Goal: Submit feedback/report problem: Provide input to the site owners about the experience or issues

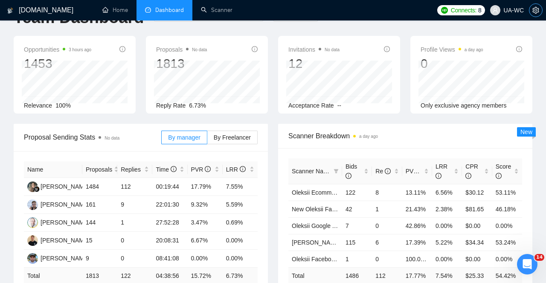
click at [534, 9] on icon "setting" at bounding box center [535, 10] width 7 height 7
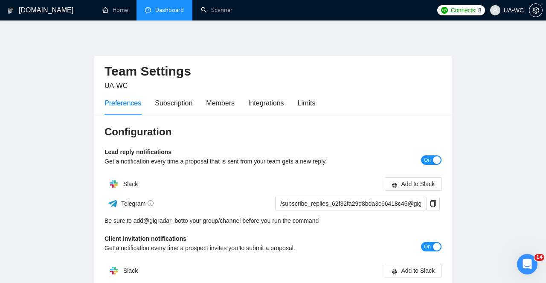
click at [165, 9] on link "Dashboard" at bounding box center [164, 9] width 39 height 7
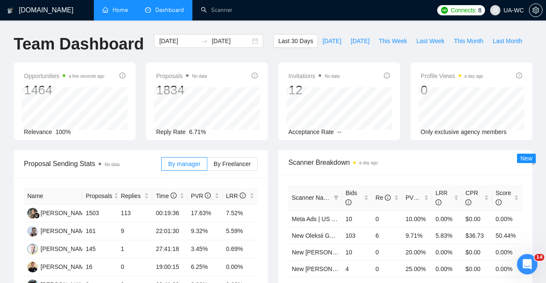
click at [123, 9] on link "Home" at bounding box center [115, 9] width 26 height 7
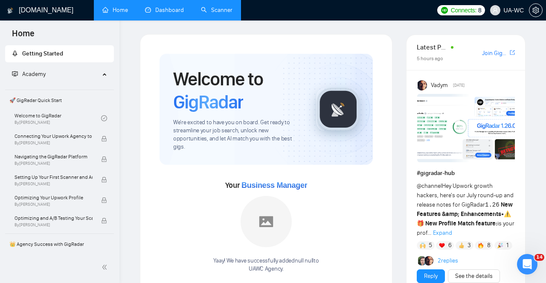
click at [218, 6] on link "Scanner" at bounding box center [217, 9] width 32 height 7
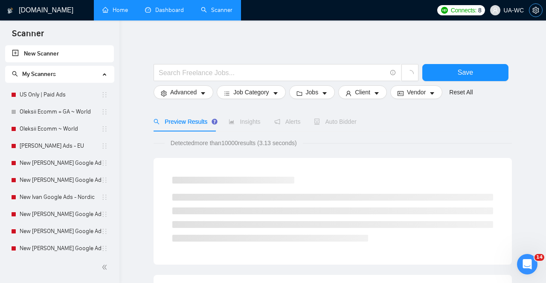
click at [537, 10] on icon "setting" at bounding box center [535, 10] width 7 height 7
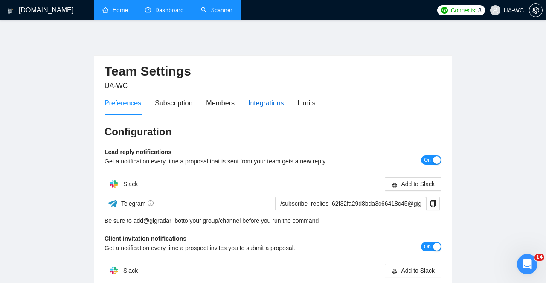
click at [268, 104] on div "Integrations" at bounding box center [266, 103] width 36 height 11
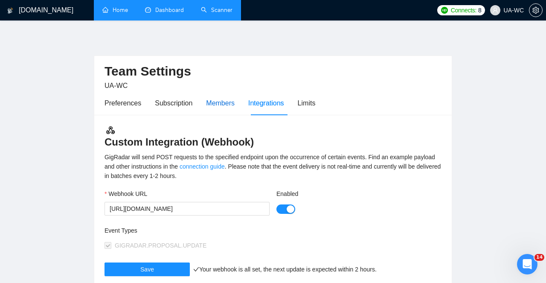
click at [232, 104] on div "Members" at bounding box center [220, 103] width 29 height 11
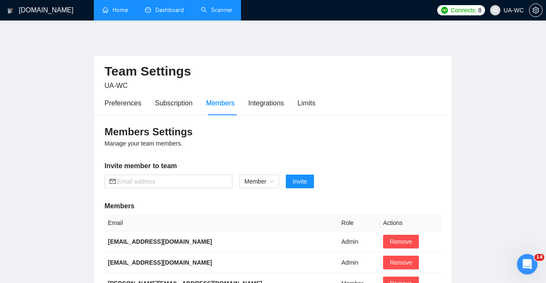
click at [172, 10] on link "Dashboard" at bounding box center [164, 9] width 39 height 7
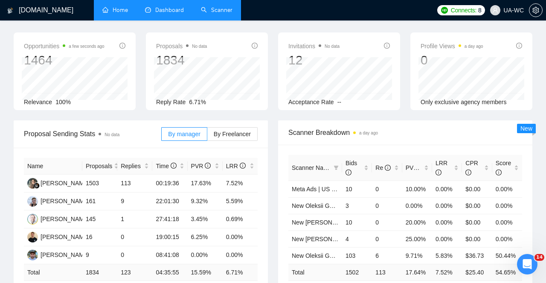
scroll to position [35, 0]
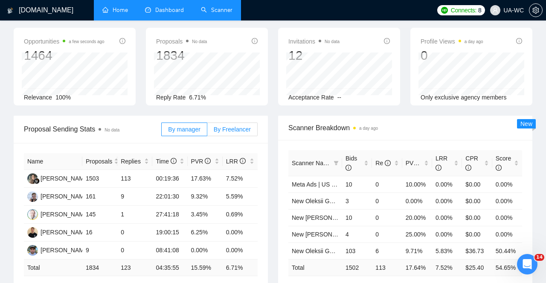
click at [220, 127] on span "By Freelancer" at bounding box center [232, 129] width 37 height 7
click at [207, 131] on input "By Freelancer" at bounding box center [207, 131] width 0 height 0
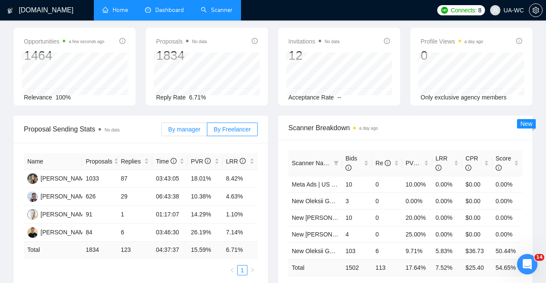
click at [195, 127] on span "By manager" at bounding box center [184, 129] width 32 height 7
click at [162, 131] on input "By manager" at bounding box center [162, 131] width 0 height 0
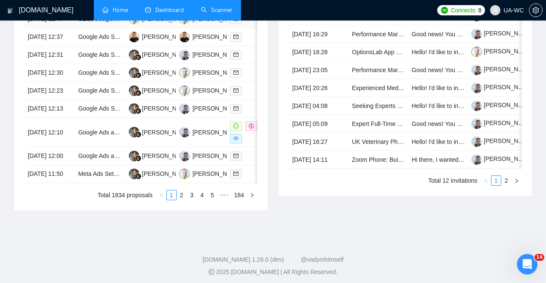
scroll to position [429, 0]
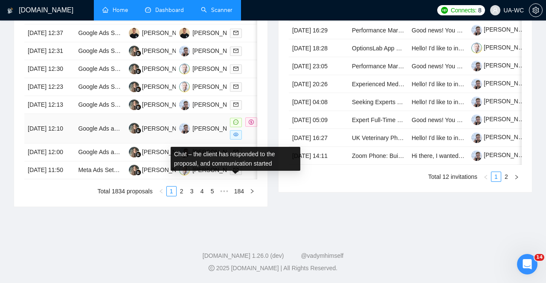
click at [237, 125] on icon "message" at bounding box center [235, 121] width 5 height 5
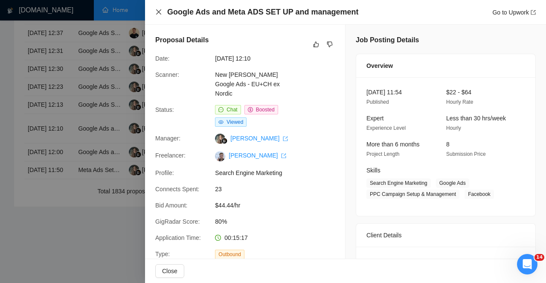
click at [158, 11] on icon "close" at bounding box center [158, 11] width 5 height 5
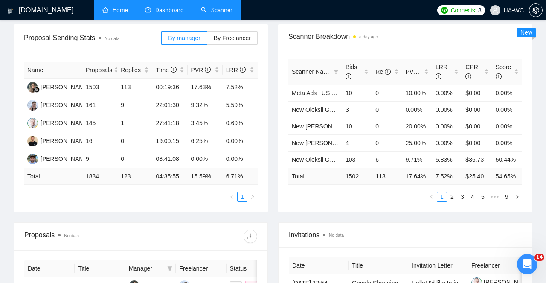
scroll to position [0, 0]
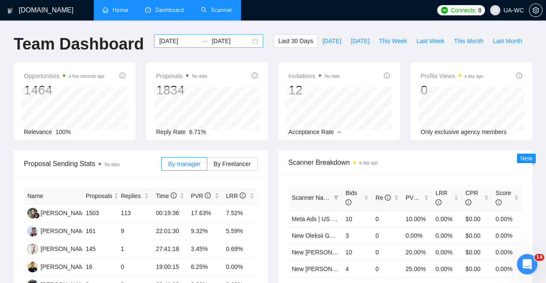
click at [187, 42] on input "[DATE]" at bounding box center [178, 40] width 39 height 9
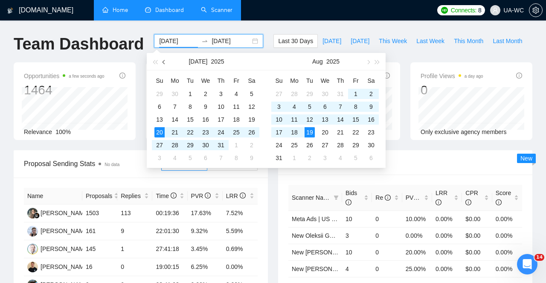
click at [165, 64] on button "button" at bounding box center [164, 61] width 9 height 17
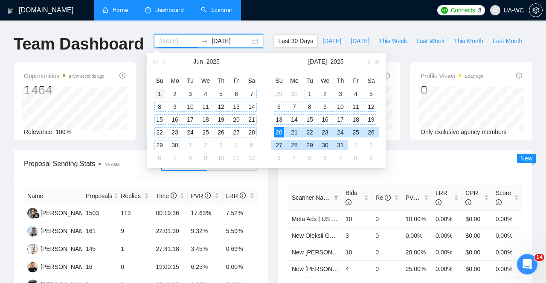
type input "[DATE]"
click at [160, 93] on div "1" at bounding box center [159, 94] width 10 height 10
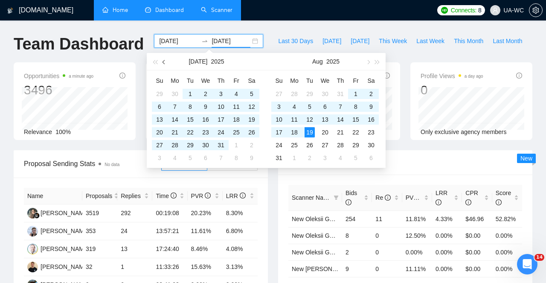
click at [166, 65] on button "button" at bounding box center [164, 61] width 9 height 17
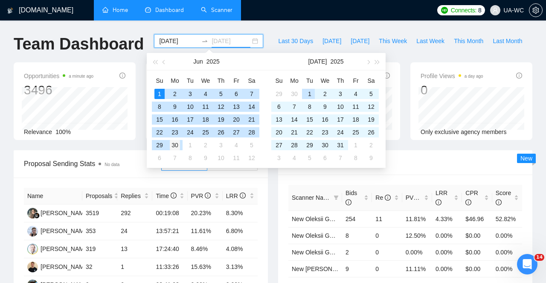
type input "[DATE]"
click at [179, 147] on div "30" at bounding box center [175, 145] width 10 height 10
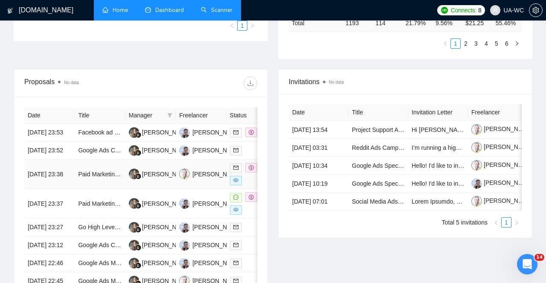
scroll to position [272, 0]
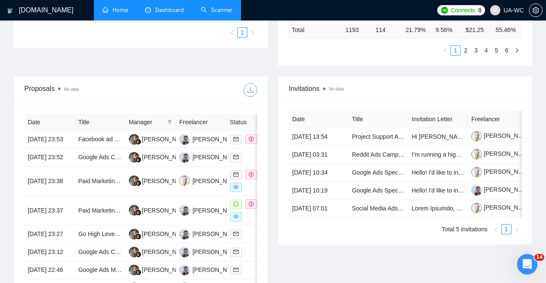
click at [251, 89] on icon "download" at bounding box center [250, 90] width 7 height 7
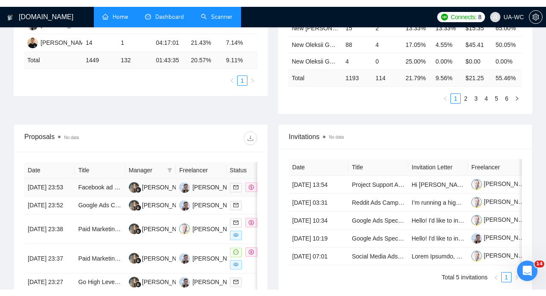
scroll to position [267, 0]
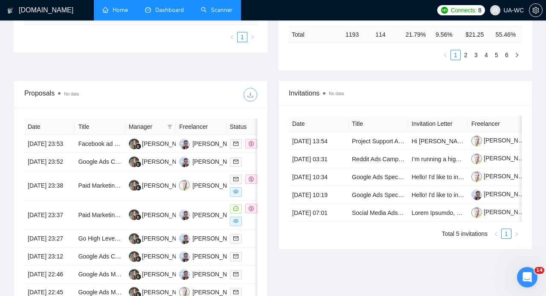
click at [250, 94] on icon "download" at bounding box center [250, 94] width 7 height 7
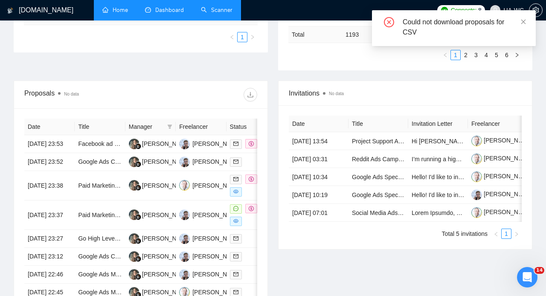
click at [440, 29] on div "Could not download proposals for CSV" at bounding box center [464, 27] width 123 height 20
click at [524, 21] on icon "close" at bounding box center [523, 22] width 6 height 6
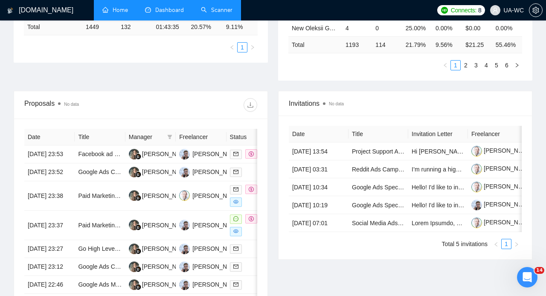
scroll to position [255, 0]
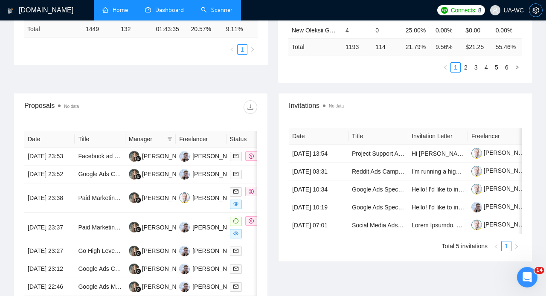
click at [536, 10] on icon "setting" at bounding box center [535, 10] width 7 height 7
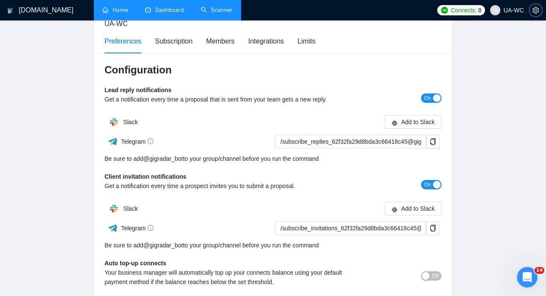
scroll to position [39, 0]
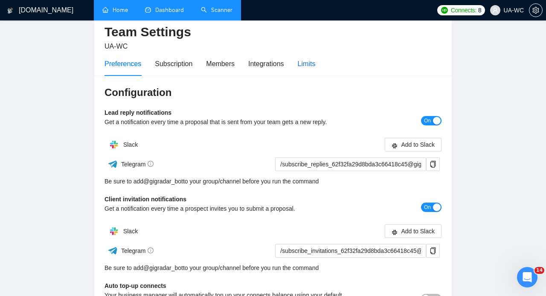
click at [314, 65] on div "Limits" at bounding box center [307, 63] width 18 height 11
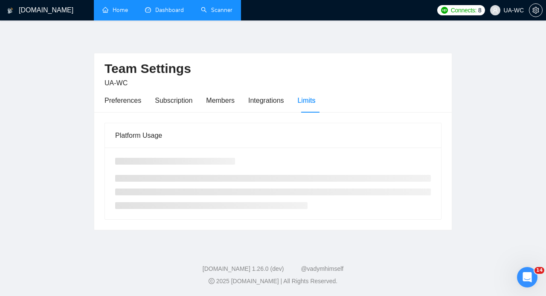
scroll to position [39, 0]
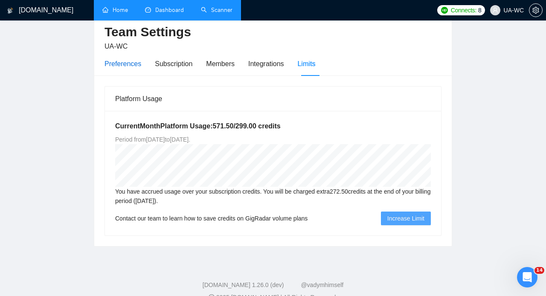
click at [123, 67] on div "Preferences" at bounding box center [123, 63] width 37 height 11
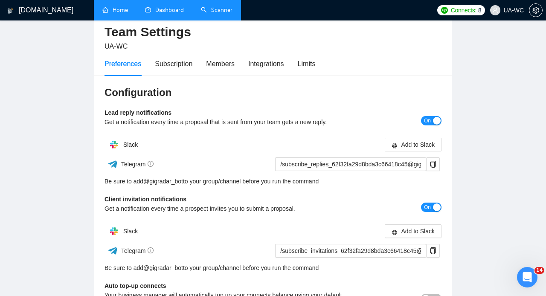
click at [162, 10] on link "Dashboard" at bounding box center [164, 9] width 39 height 7
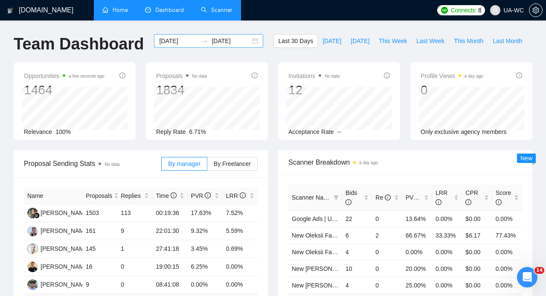
click at [175, 42] on input "[DATE]" at bounding box center [178, 40] width 39 height 9
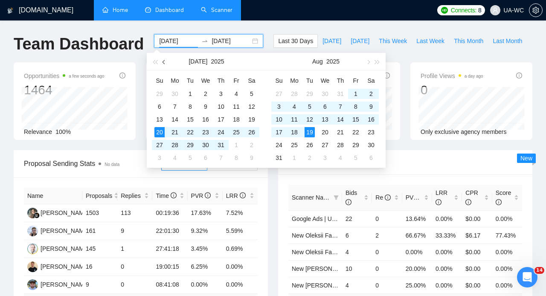
click at [161, 58] on button "button" at bounding box center [164, 61] width 9 height 17
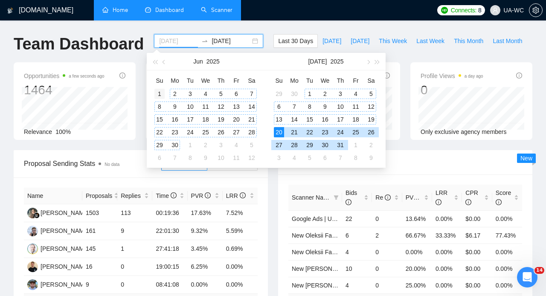
type input "[DATE]"
click at [161, 96] on div "1" at bounding box center [159, 94] width 10 height 10
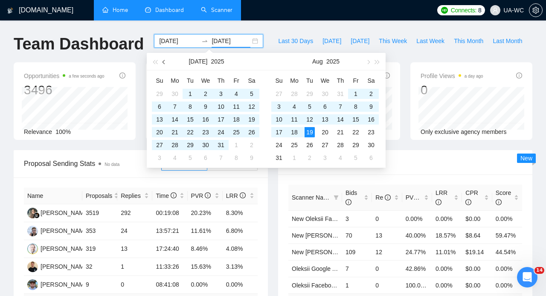
click at [163, 64] on button "button" at bounding box center [164, 61] width 9 height 17
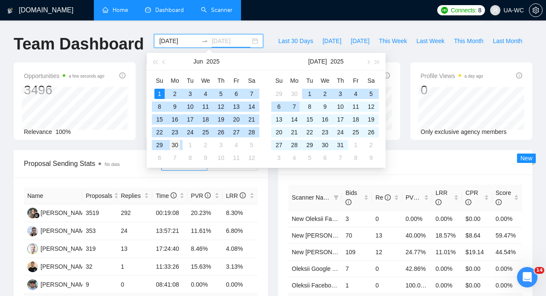
type input "[DATE]"
click at [178, 145] on div "30" at bounding box center [175, 145] width 10 height 10
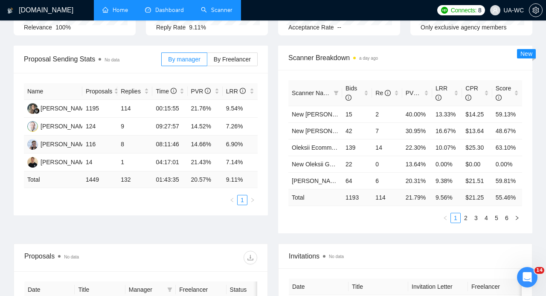
scroll to position [55, 0]
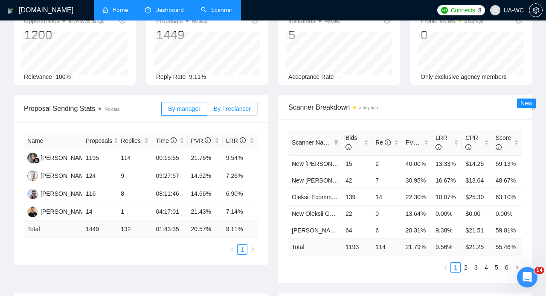
click at [229, 109] on span "By Freelancer" at bounding box center [232, 108] width 37 height 7
click at [207, 111] on input "By Freelancer" at bounding box center [207, 111] width 0 height 0
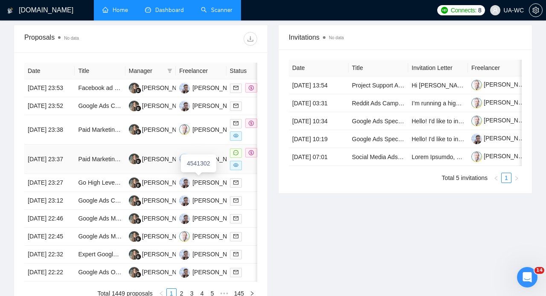
scroll to position [325, 0]
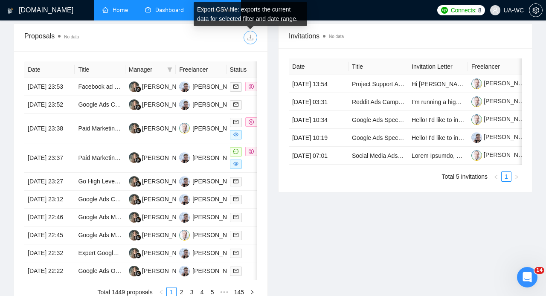
click at [252, 38] on icon "download" at bounding box center [250, 37] width 7 height 7
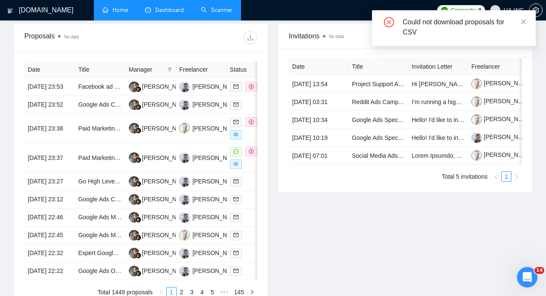
click at [464, 26] on div "Could not download proposals for CSV" at bounding box center [464, 27] width 123 height 20
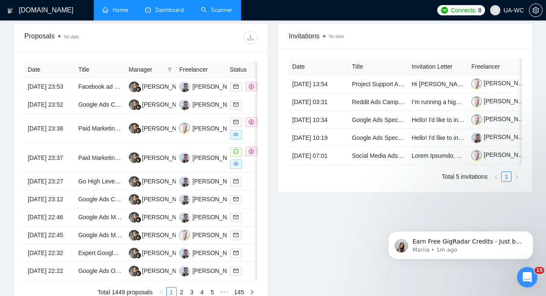
scroll to position [0, 0]
click at [491, 241] on p "Earn Free GigRadar Credits - Just by Sharing Your Story! 💬 Want more credits fo…" at bounding box center [467, 242] width 110 height 9
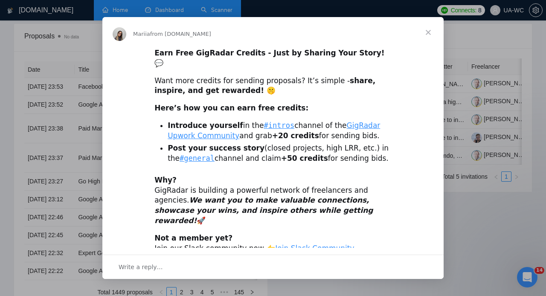
click at [429, 32] on span "Close" at bounding box center [428, 32] width 31 height 31
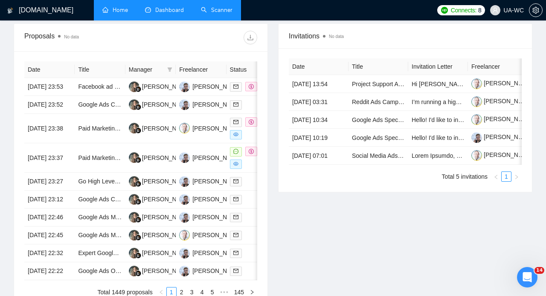
click at [530, 279] on icon "Open Intercom Messenger" at bounding box center [527, 277] width 14 height 14
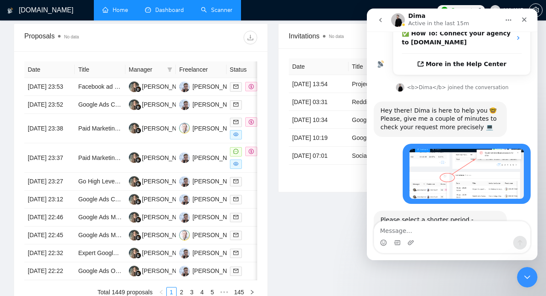
scroll to position [284, 0]
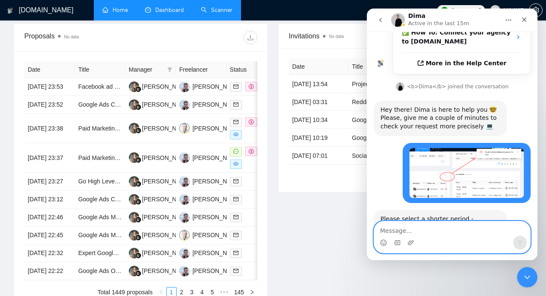
click at [393, 233] on textarea "Message…" at bounding box center [452, 228] width 156 height 15
type textarea "got it, thanks!"
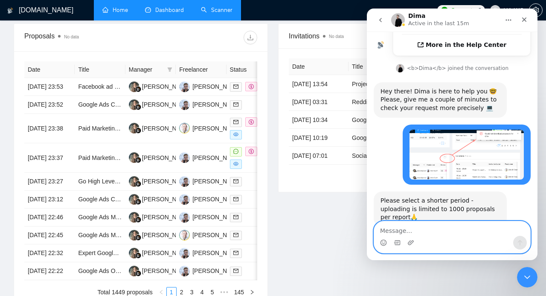
scroll to position [310, 0]
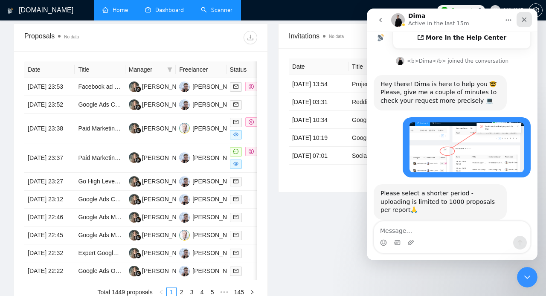
click at [526, 18] on icon "Close" at bounding box center [524, 19] width 5 height 5
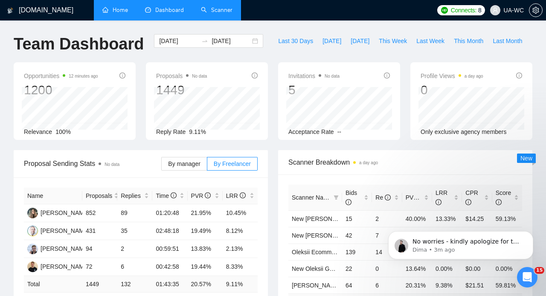
scroll to position [0, 0]
click at [478, 244] on p "No worries - kindly apologize for the inconvenience 🙏 ﻿Do you have any other qu…" at bounding box center [467, 242] width 110 height 9
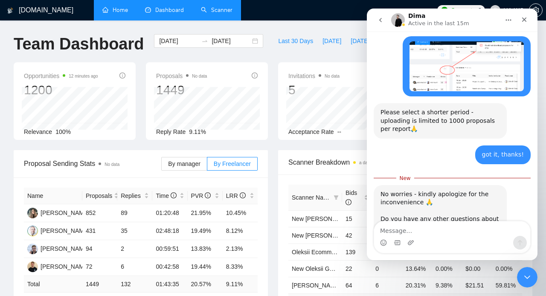
scroll to position [391, 0]
click at [384, 245] on circle "Emoji picker" at bounding box center [383, 243] width 6 height 6
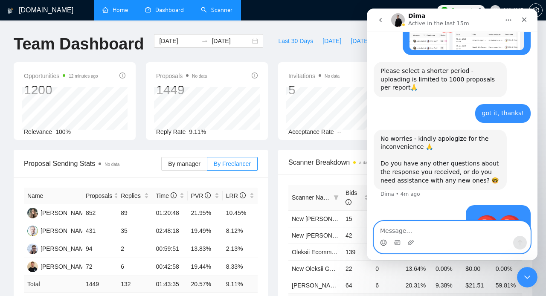
scroll to position [440, 0]
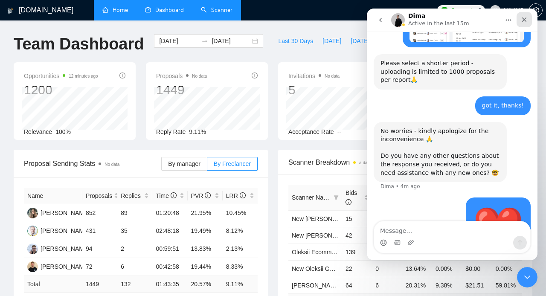
click at [524, 20] on icon "Close" at bounding box center [524, 19] width 7 height 7
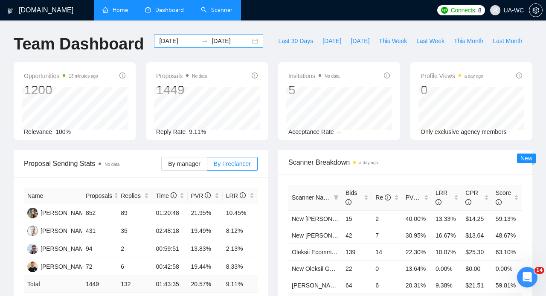
click at [224, 41] on input "[DATE]" at bounding box center [231, 40] width 39 height 9
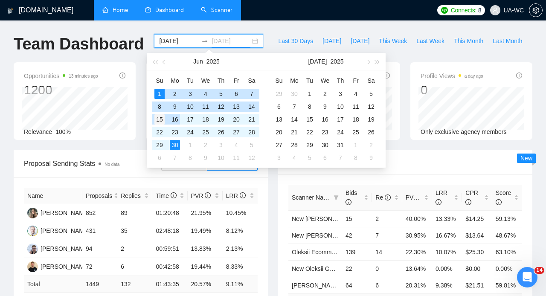
type input "[DATE]"
click at [162, 120] on div "15" at bounding box center [159, 119] width 10 height 10
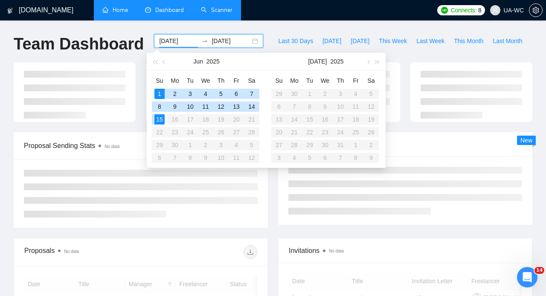
type input "[DATE]"
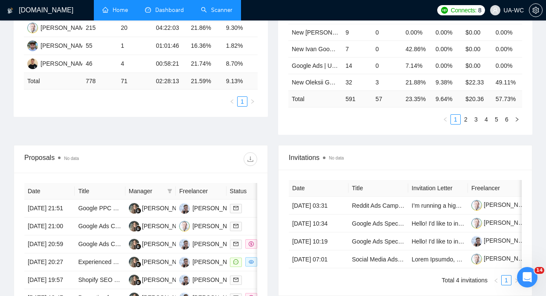
scroll to position [240, 0]
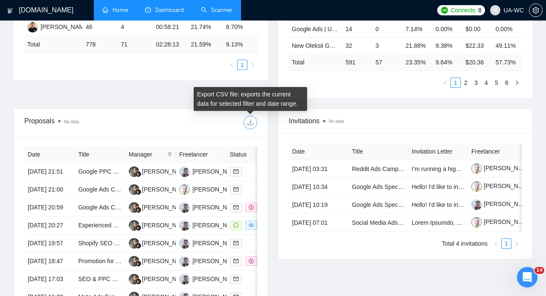
click at [250, 126] on button "button" at bounding box center [251, 123] width 14 height 14
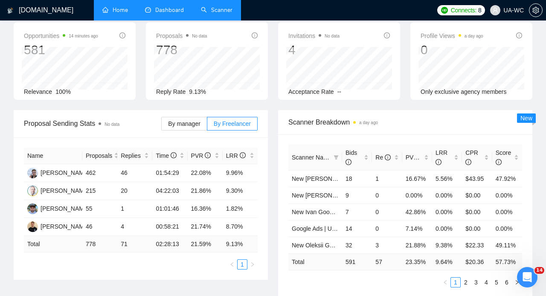
scroll to position [0, 0]
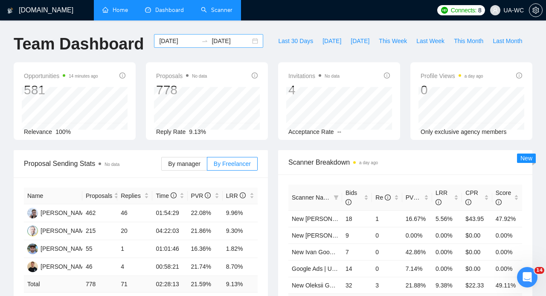
click at [227, 41] on input "[DATE]" at bounding box center [231, 40] width 39 height 9
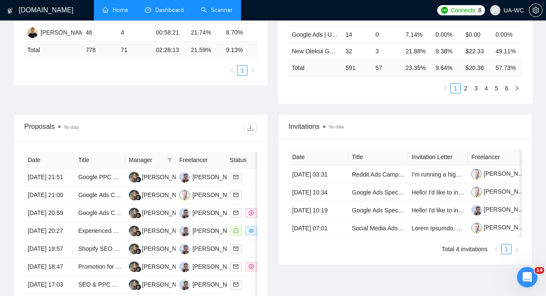
scroll to position [241, 0]
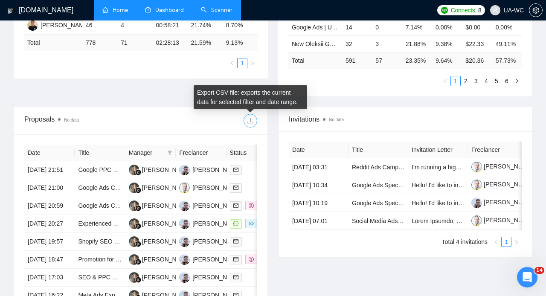
click at [250, 122] on icon "download" at bounding box center [250, 120] width 7 height 7
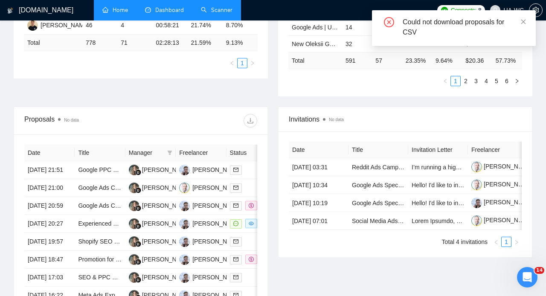
click at [527, 275] on icon "Open Intercom Messenger" at bounding box center [527, 277] width 6 height 7
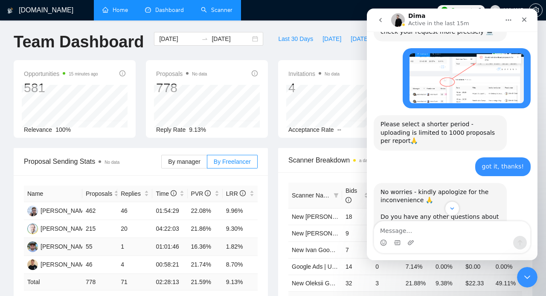
scroll to position [0, 0]
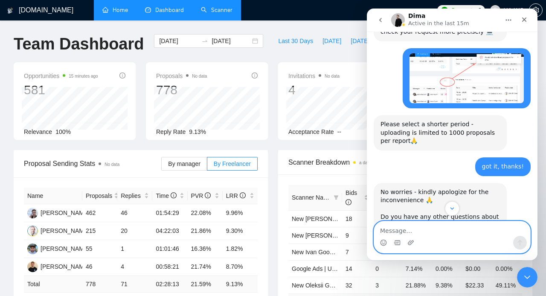
click at [393, 230] on textarea "Message…" at bounding box center [452, 228] width 156 height 15
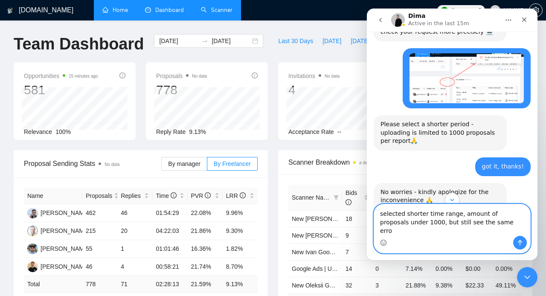
type textarea "selected shorter time range, amount of proposals under 1000, but still see the …"
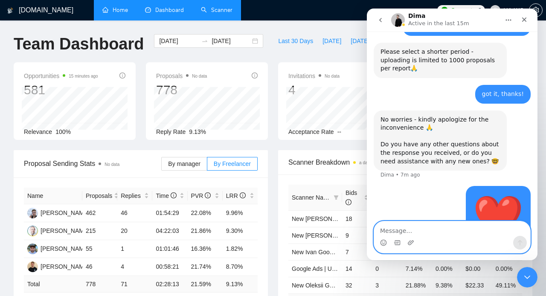
scroll to position [476, 0]
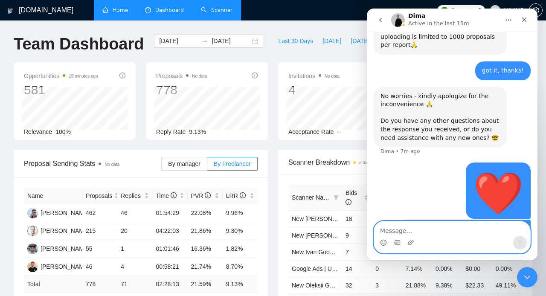
click at [389, 229] on textarea "Message…" at bounding box center [452, 228] width 156 height 15
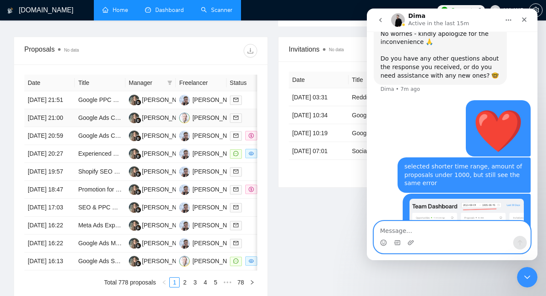
scroll to position [314, 0]
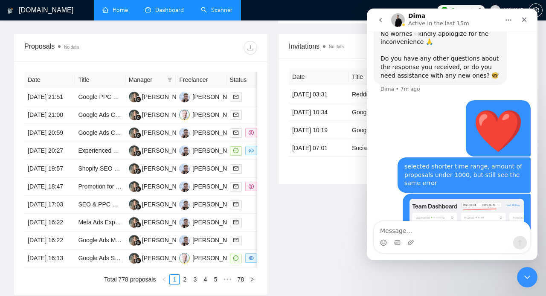
click at [378, 20] on icon "go back" at bounding box center [380, 20] width 7 height 7
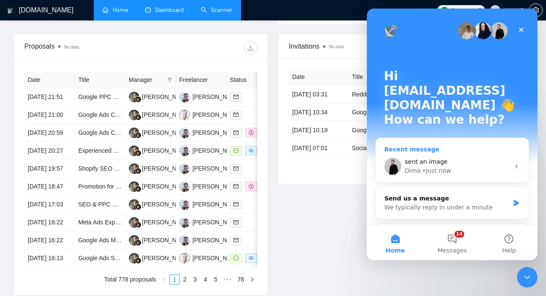
click at [420, 158] on span "sent an image" at bounding box center [426, 161] width 43 height 7
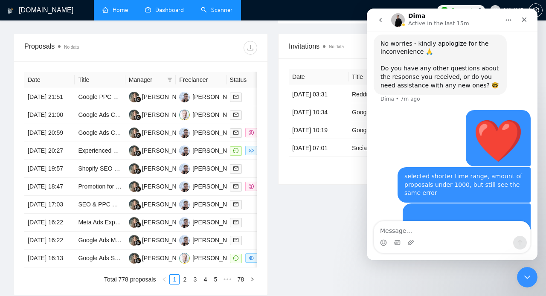
scroll to position [538, 0]
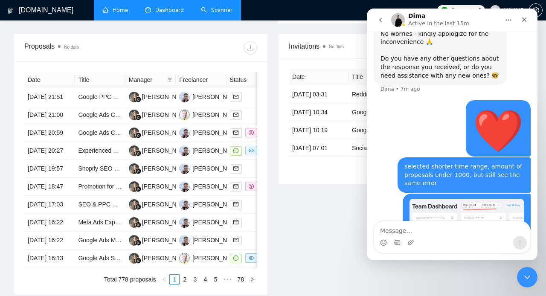
click at [527, 279] on icon "Close Intercom Messenger" at bounding box center [527, 277] width 10 height 10
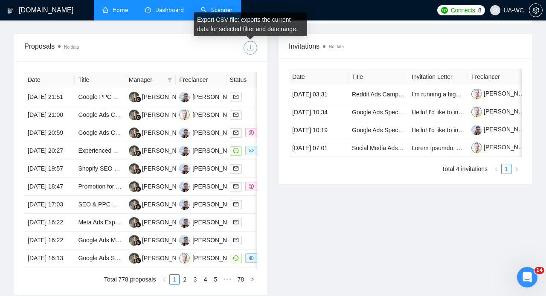
click at [250, 47] on icon "download" at bounding box center [250, 48] width 6 height 6
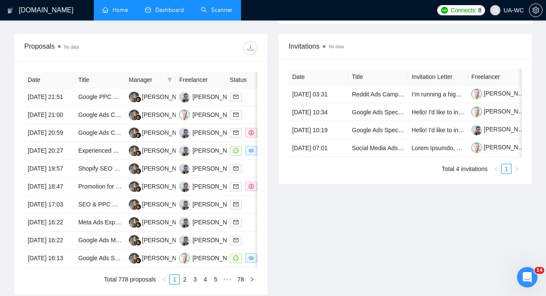
click at [531, 281] on div "Open Intercom Messenger" at bounding box center [527, 277] width 28 height 28
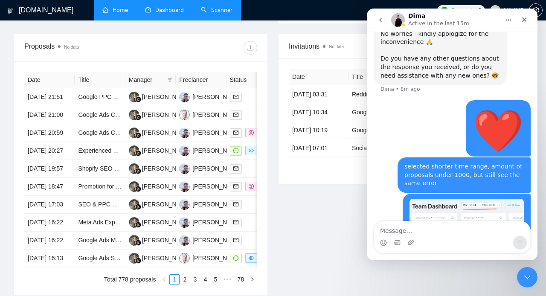
click at [386, 233] on textarea "Message…" at bounding box center [452, 228] width 156 height 15
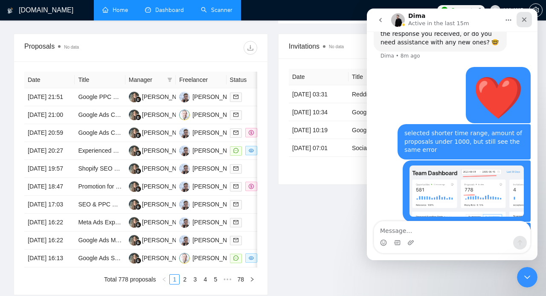
click at [523, 17] on icon "Close" at bounding box center [524, 19] width 7 height 7
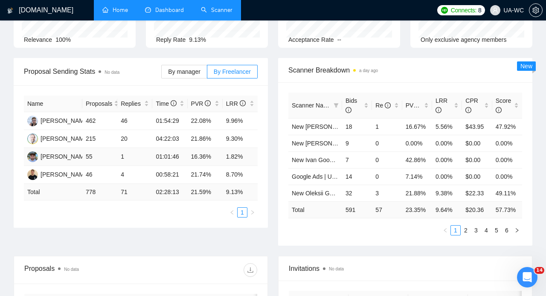
scroll to position [0, 0]
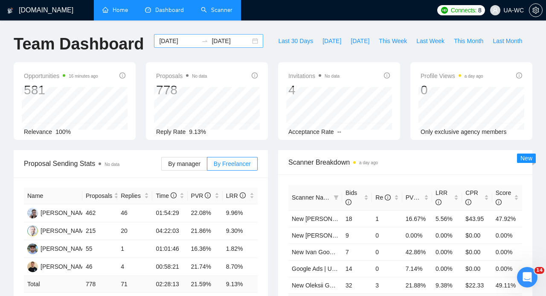
click at [214, 38] on input "[DATE]" at bounding box center [231, 40] width 39 height 9
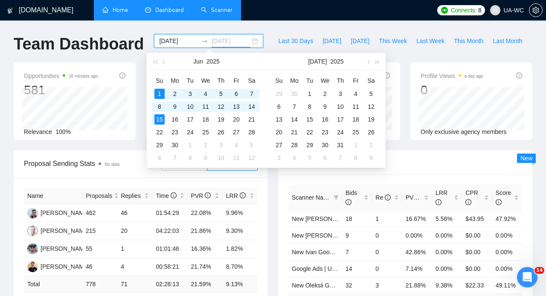
click at [160, 94] on div "1" at bounding box center [159, 94] width 10 height 10
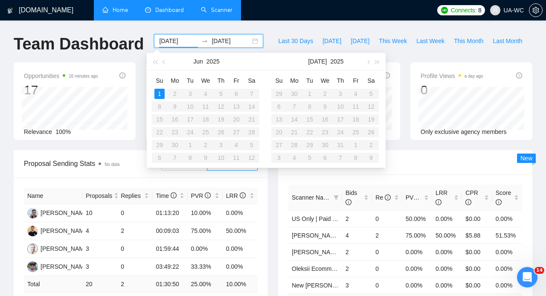
click at [251, 93] on table "Su Mo Tu We Th Fr Sa 1 2 3 4 5 6 7 8 9 10 11 12 13 14 15 16 17 18 19 20 21 22 2…" at bounding box center [205, 119] width 107 height 90
click at [158, 94] on div "1" at bounding box center [159, 94] width 10 height 10
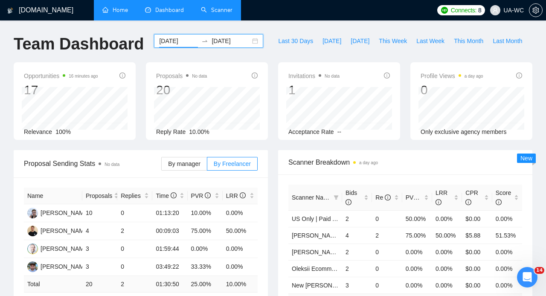
click at [235, 40] on input "[DATE]" at bounding box center [231, 40] width 39 height 9
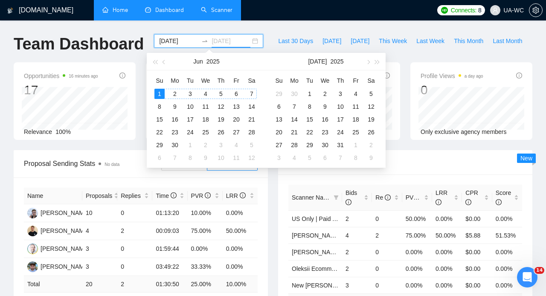
click at [250, 94] on div "7" at bounding box center [252, 94] width 10 height 10
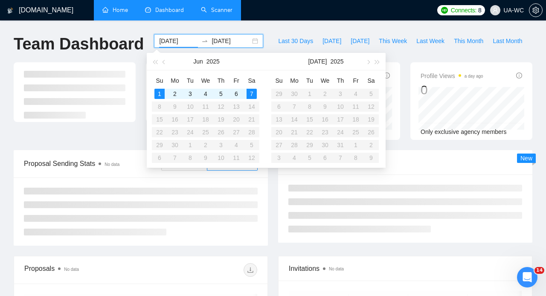
click at [296, 24] on div "[DOMAIN_NAME] Home Dashboard Scanner Connects: 8 UA-WC Team Dashboard [DATE] [D…" at bounding box center [273, 296] width 546 height 593
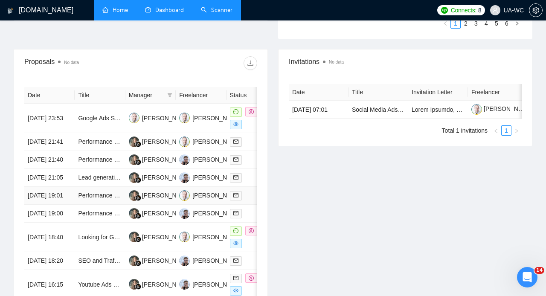
scroll to position [301, 0]
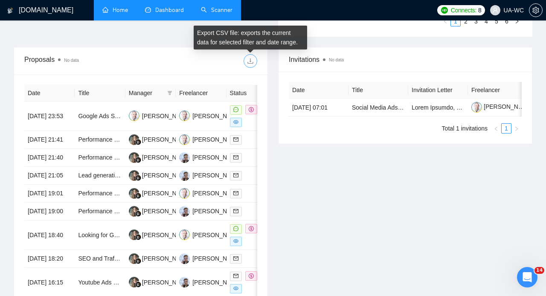
click at [252, 57] on button "button" at bounding box center [251, 61] width 14 height 14
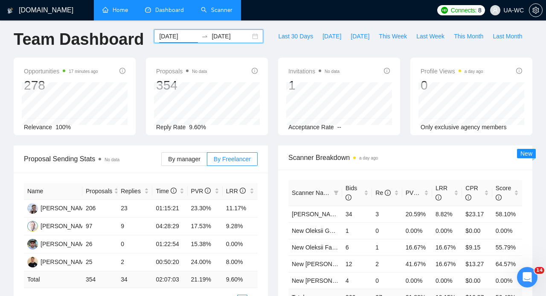
scroll to position [0, 0]
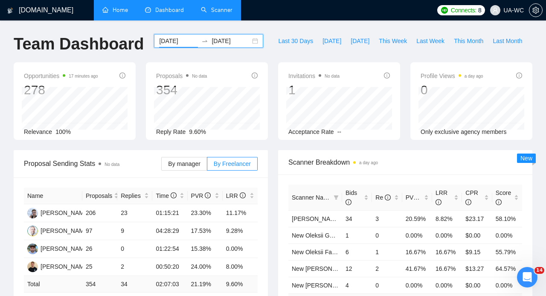
click at [225, 40] on input "[DATE]" at bounding box center [231, 40] width 39 height 9
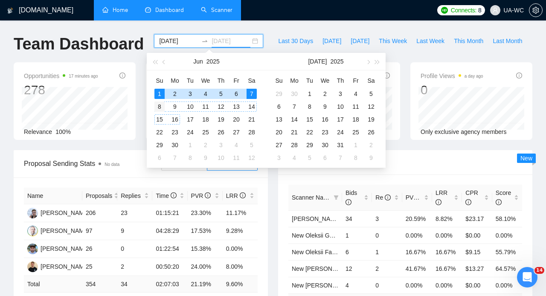
type input "[DATE]"
click at [160, 105] on div "8" at bounding box center [159, 107] width 10 height 10
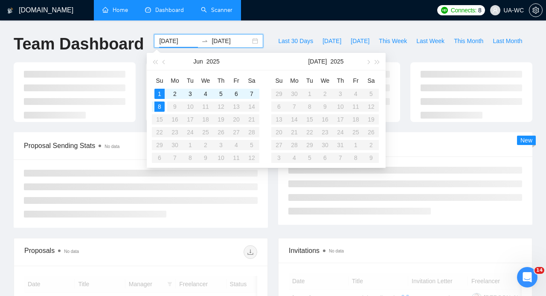
type input "[DATE]"
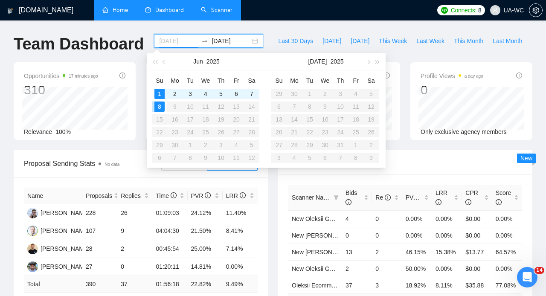
click at [160, 106] on div "8" at bounding box center [159, 107] width 10 height 10
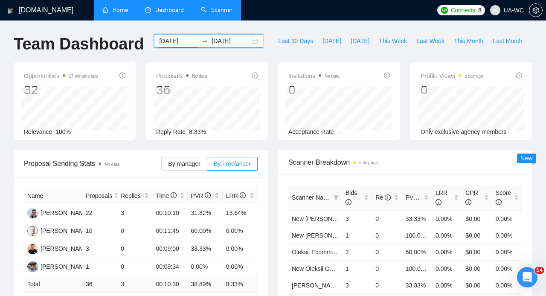
click at [216, 45] on input "[DATE]" at bounding box center [231, 40] width 39 height 9
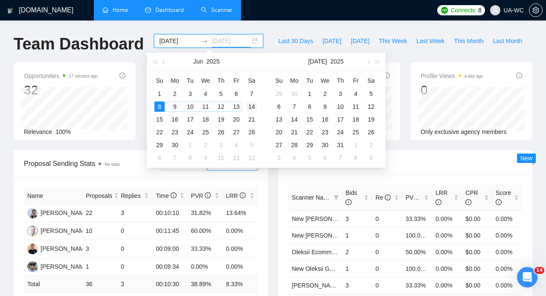
type input "[DATE]"
click at [250, 106] on div "14" at bounding box center [252, 107] width 10 height 10
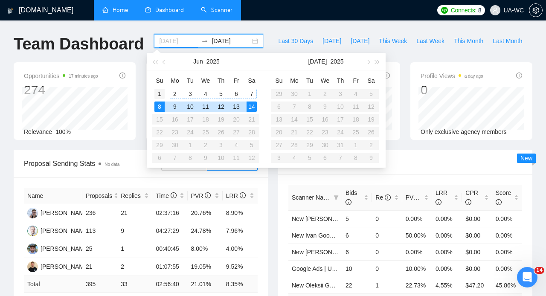
type input "[DATE]"
click at [160, 92] on div "1" at bounding box center [159, 94] width 10 height 10
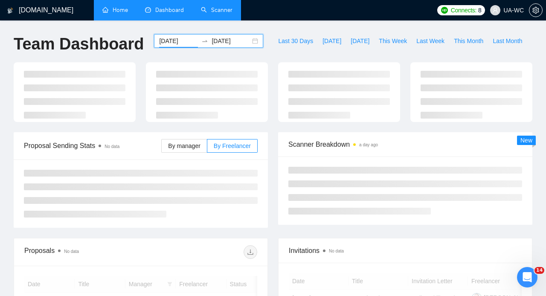
click at [220, 44] on input "[DATE]" at bounding box center [231, 40] width 39 height 9
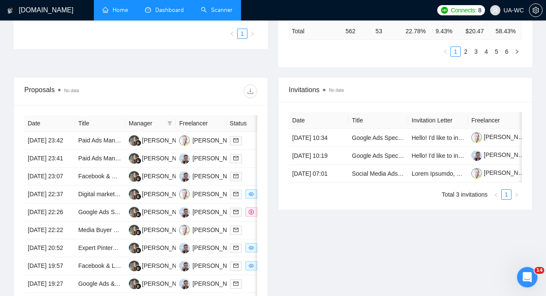
scroll to position [271, 0]
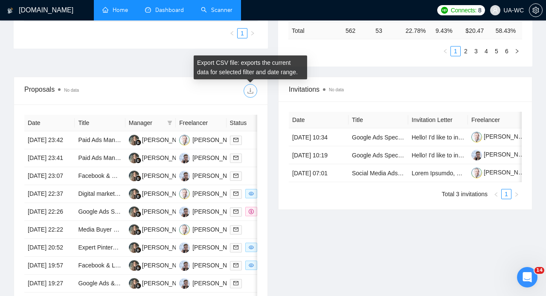
click at [253, 92] on icon "download" at bounding box center [250, 91] width 6 height 6
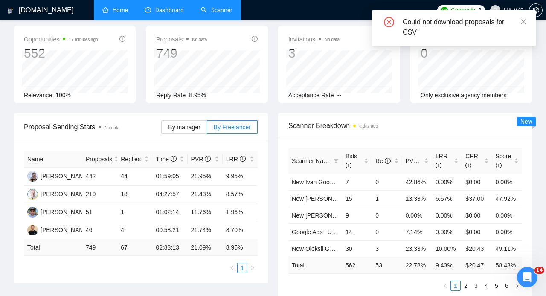
scroll to position [0, 0]
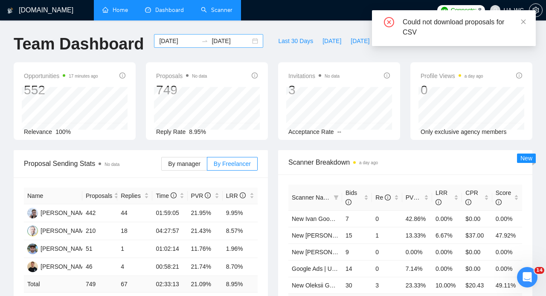
click at [221, 41] on input "[DATE]" at bounding box center [231, 40] width 39 height 9
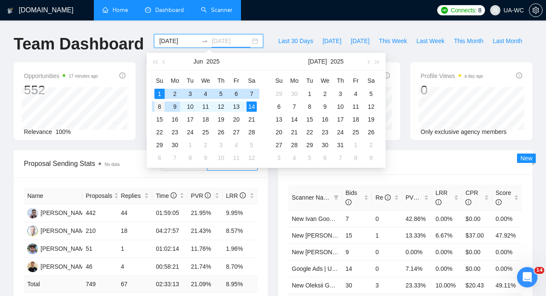
type input "[DATE]"
click at [162, 107] on div "8" at bounding box center [159, 107] width 10 height 10
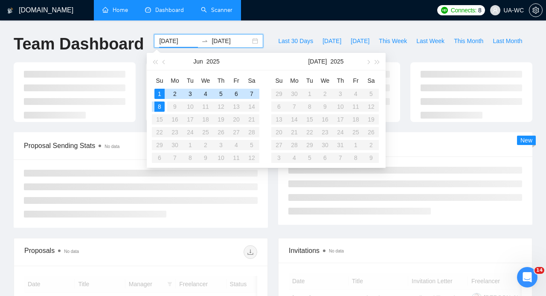
click at [161, 106] on div "8" at bounding box center [159, 107] width 10 height 10
type input "[DATE]"
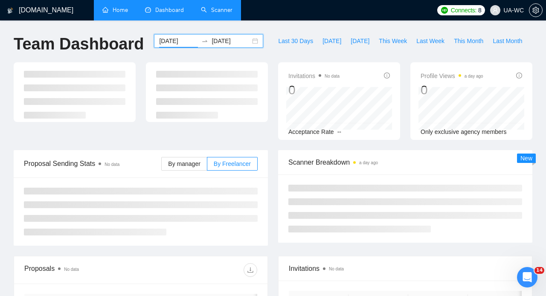
click at [212, 42] on input "[DATE]" at bounding box center [231, 40] width 39 height 9
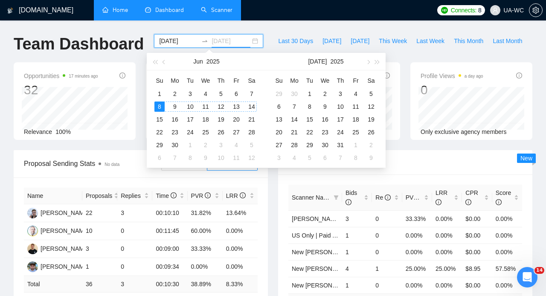
click at [252, 109] on div "14" at bounding box center [252, 107] width 10 height 10
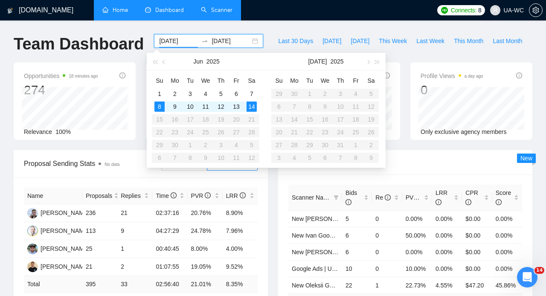
click at [276, 20] on ul "Home Dashboard Scanner" at bounding box center [261, 10] width 344 height 20
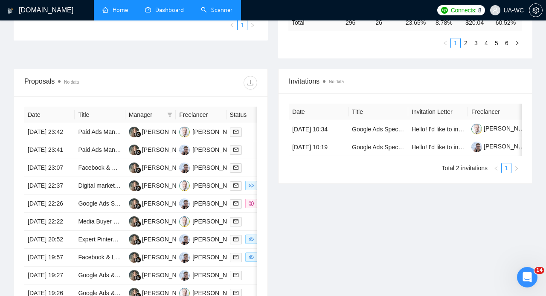
scroll to position [280, 0]
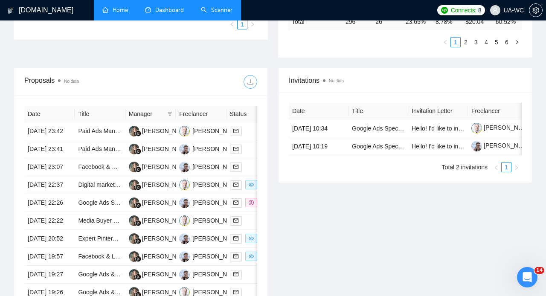
click at [249, 86] on button "button" at bounding box center [251, 82] width 14 height 14
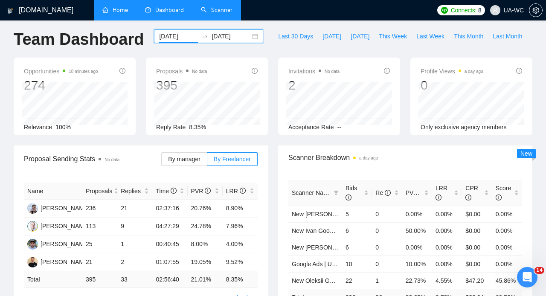
scroll to position [0, 0]
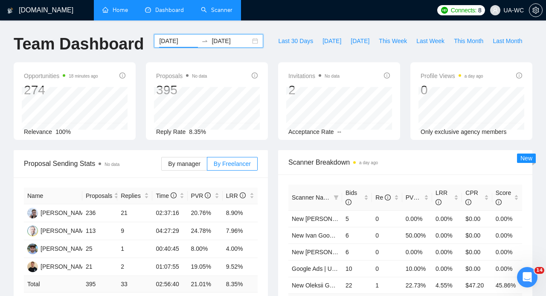
click at [228, 38] on input "[DATE]" at bounding box center [231, 40] width 39 height 9
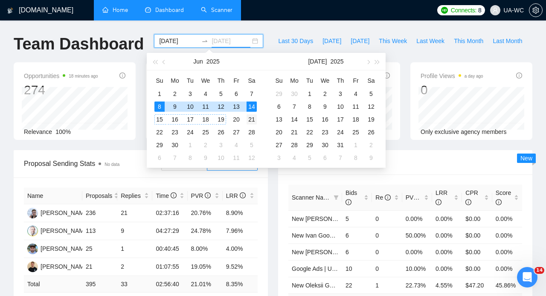
type input "[DATE]"
drag, startPoint x: 159, startPoint y: 120, endPoint x: 250, endPoint y: 118, distance: 90.9
click at [250, 118] on tr "15 16 17 18 19 20 21" at bounding box center [205, 119] width 107 height 13
click at [250, 118] on div "21" at bounding box center [252, 119] width 10 height 10
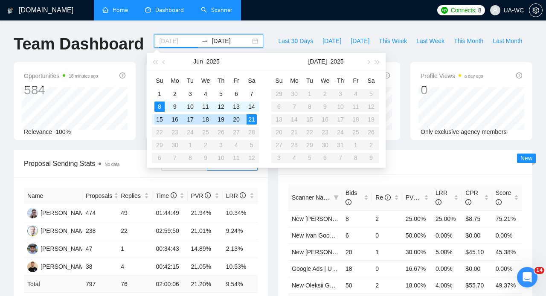
click at [157, 117] on div "15" at bounding box center [159, 119] width 10 height 10
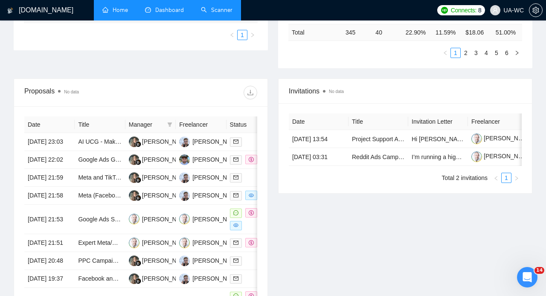
scroll to position [282, 0]
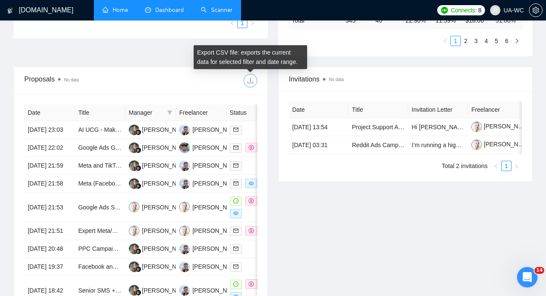
click at [251, 80] on icon "download" at bounding box center [250, 80] width 7 height 7
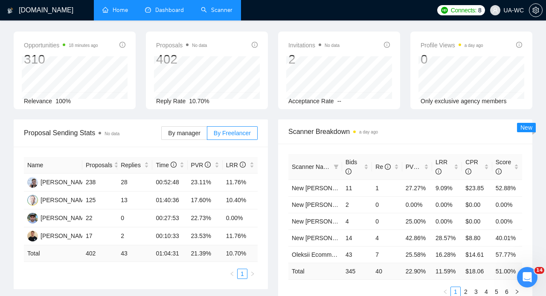
scroll to position [0, 0]
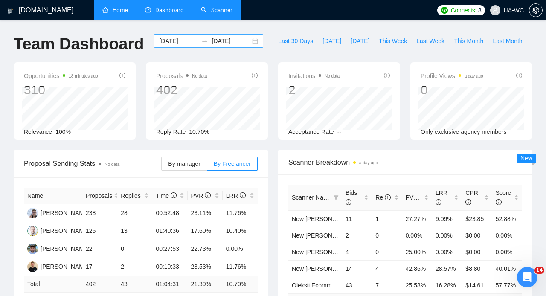
click at [247, 40] on div "[DATE] [DATE]" at bounding box center [208, 41] width 109 height 14
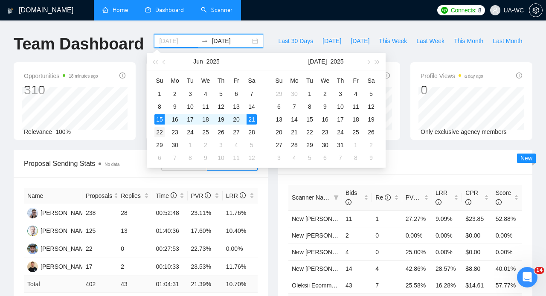
type input "[DATE]"
click at [159, 131] on div "22" at bounding box center [159, 132] width 10 height 10
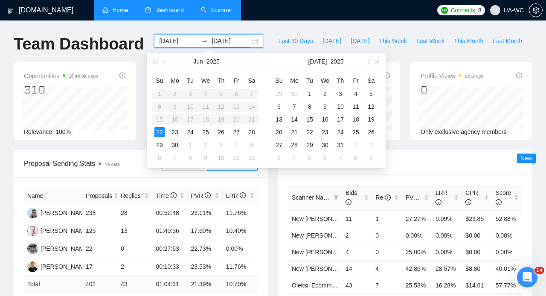
type input "[DATE]"
click at [177, 146] on div "30" at bounding box center [175, 145] width 10 height 10
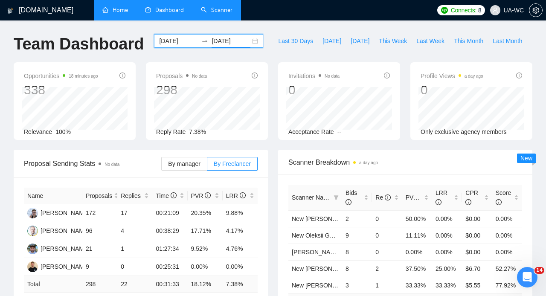
click at [191, 41] on input "[DATE]" at bounding box center [178, 40] width 39 height 9
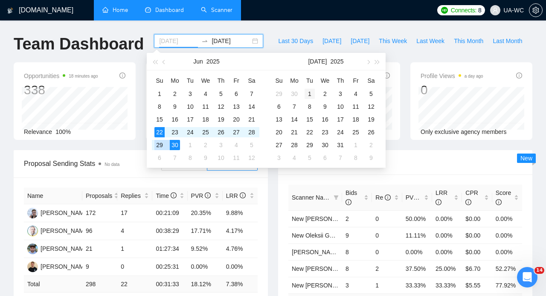
type input "[DATE]"
click at [310, 93] on div "1" at bounding box center [310, 94] width 10 height 10
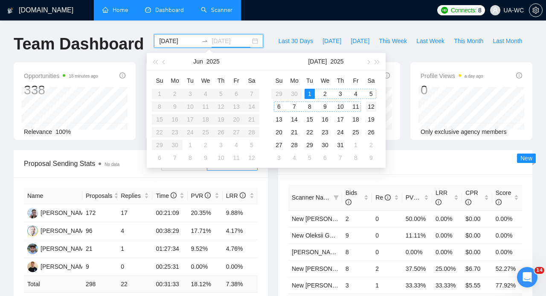
type input "[DATE]"
click at [375, 105] on div "12" at bounding box center [371, 107] width 10 height 10
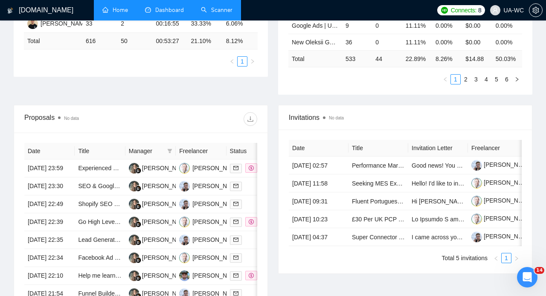
scroll to position [250, 0]
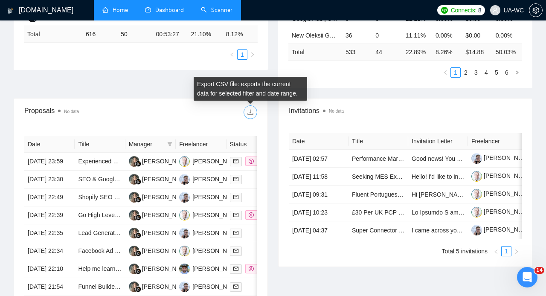
click at [251, 114] on icon "download" at bounding box center [250, 112] width 7 height 7
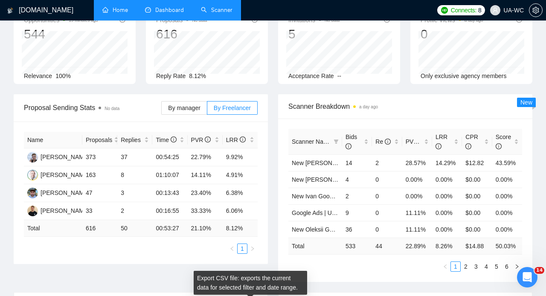
scroll to position [0, 0]
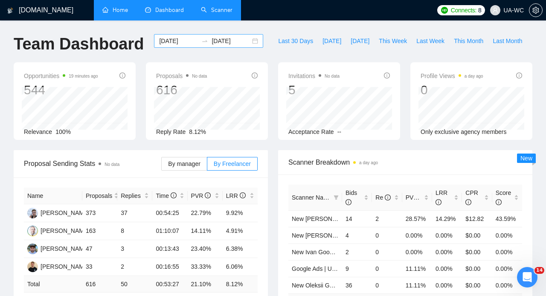
click at [249, 43] on div "[DATE] [DATE]" at bounding box center [208, 41] width 109 height 14
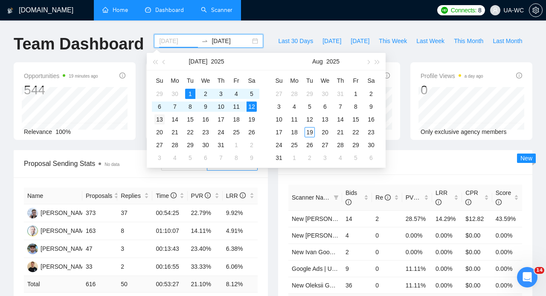
type input "[DATE]"
click at [160, 120] on div "13" at bounding box center [159, 119] width 10 height 10
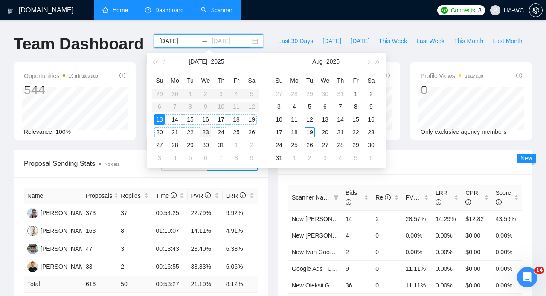
type input "[DATE]"
click at [205, 132] on div "23" at bounding box center [205, 132] width 10 height 10
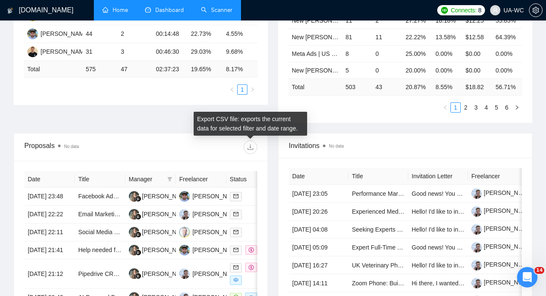
scroll to position [221, 0]
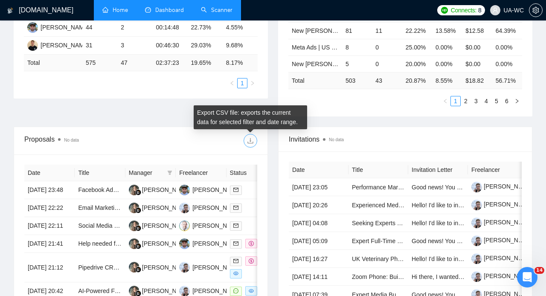
click at [251, 142] on icon "download" at bounding box center [250, 140] width 7 height 7
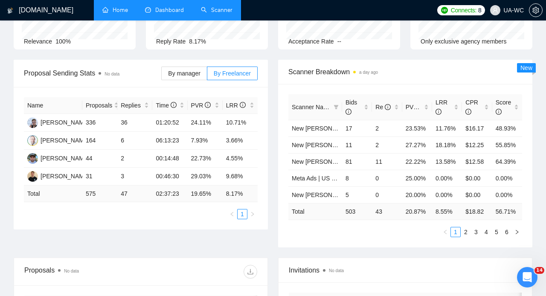
scroll to position [0, 0]
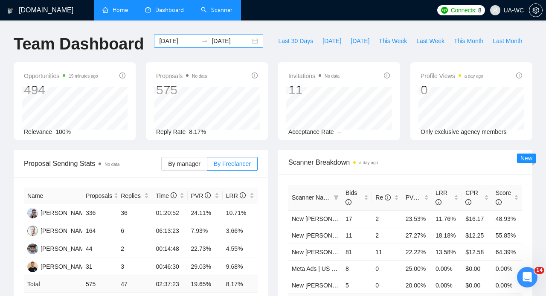
click at [248, 41] on div "[DATE] [DATE]" at bounding box center [208, 41] width 109 height 14
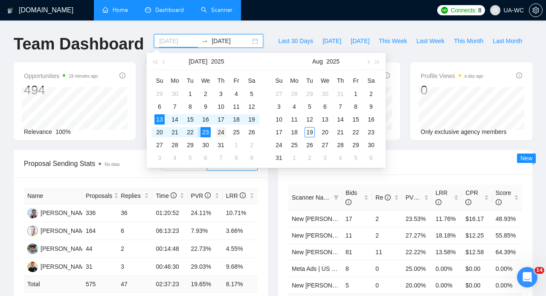
type input "[DATE]"
click at [219, 133] on div "24" at bounding box center [221, 132] width 10 height 10
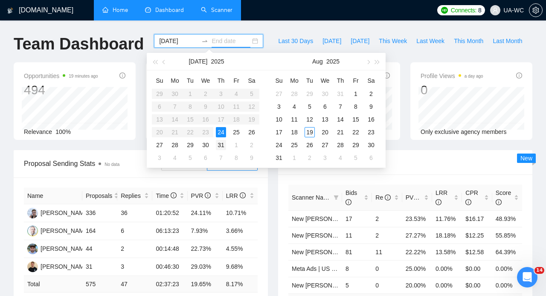
type input "[DATE]"
click at [220, 144] on div "31" at bounding box center [221, 145] width 10 height 10
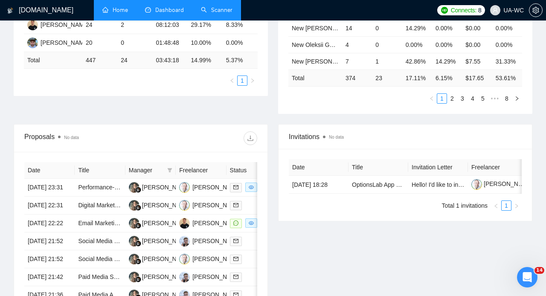
scroll to position [225, 0]
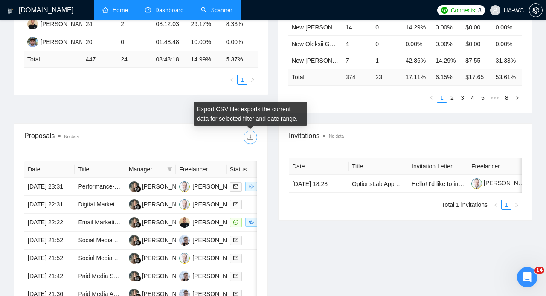
click at [253, 136] on icon "download" at bounding box center [250, 137] width 7 height 7
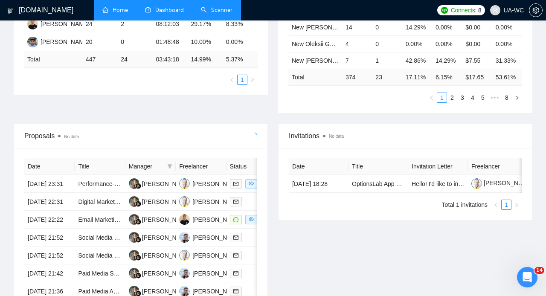
click at [530, 279] on icon "Open Intercom Messenger" at bounding box center [527, 277] width 14 height 14
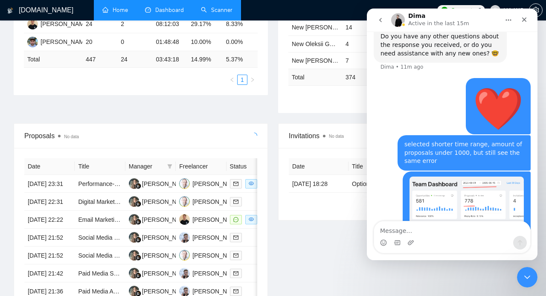
scroll to position [572, 0]
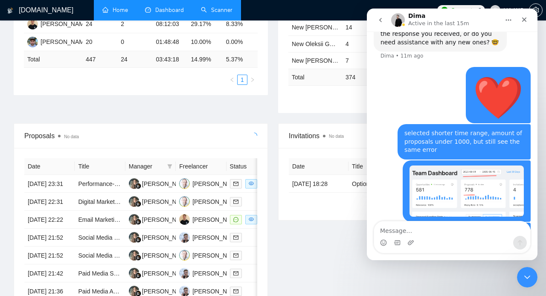
click at [387, 232] on textarea "Message…" at bounding box center [452, 228] width 156 height 15
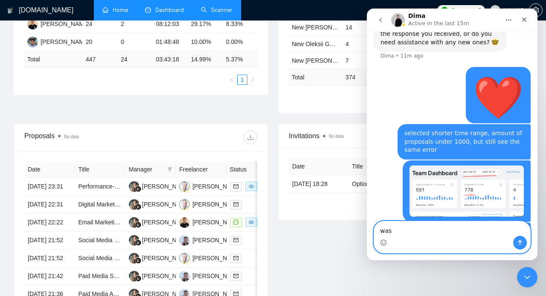
click at [412, 231] on textarea "was" at bounding box center [452, 228] width 156 height 15
type textarea "was able to upload week by week only"
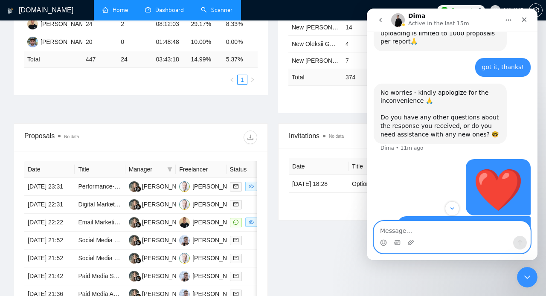
scroll to position [591, 0]
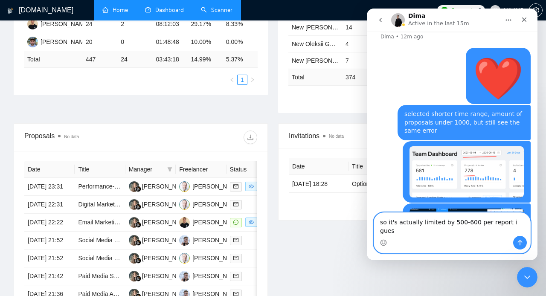
type textarea "so it's actually limited by 500-600 per report i guess"
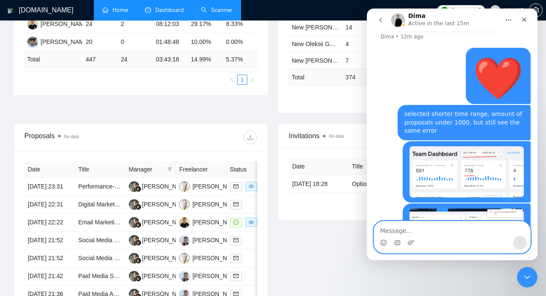
scroll to position [619, 0]
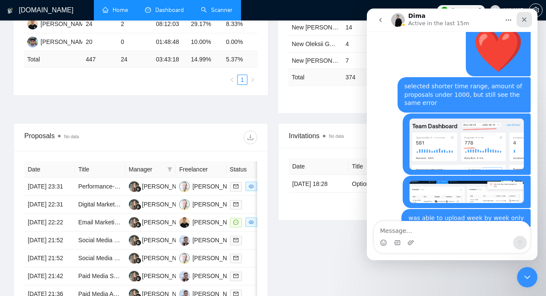
click at [523, 20] on icon "Close" at bounding box center [524, 19] width 5 height 5
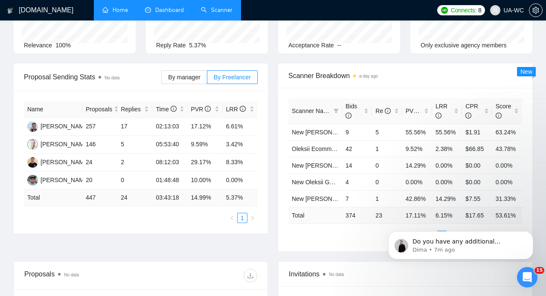
scroll to position [0, 0]
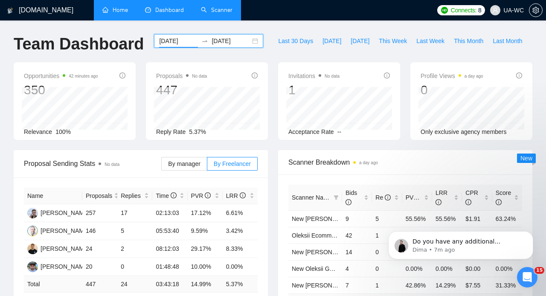
click at [172, 41] on input "[DATE]" at bounding box center [178, 40] width 39 height 9
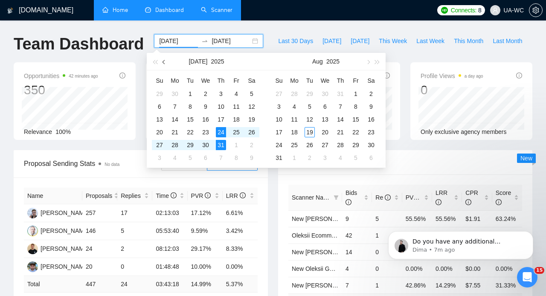
click at [165, 61] on span "button" at bounding box center [165, 62] width 4 height 4
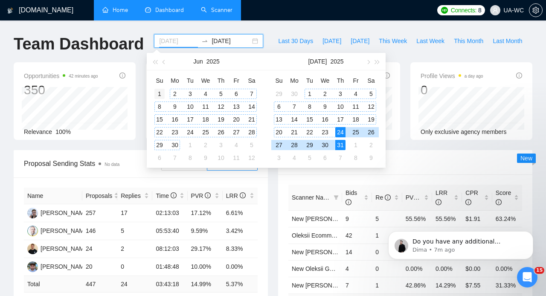
type input "[DATE]"
click at [162, 93] on div "1" at bounding box center [159, 94] width 10 height 10
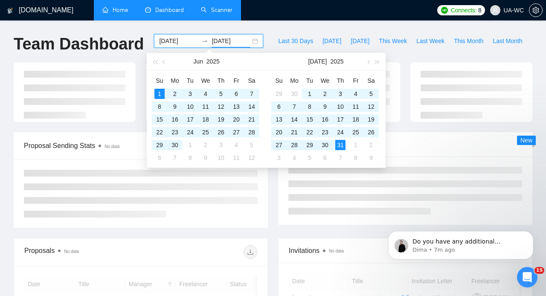
type input "[DATE]"
click at [328, 22] on div "[DOMAIN_NAME] Home Dashboard Scanner Connects: 8 UA-WC Team Dashboard [DATE] [D…" at bounding box center [273, 287] width 546 height 575
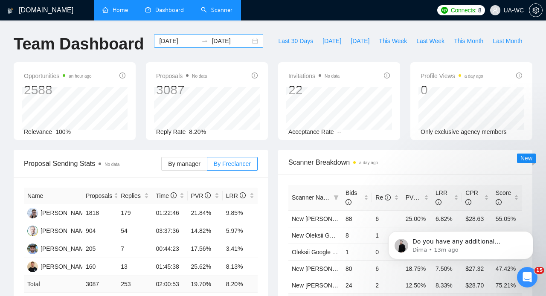
click at [184, 38] on input "[DATE]" at bounding box center [178, 40] width 39 height 9
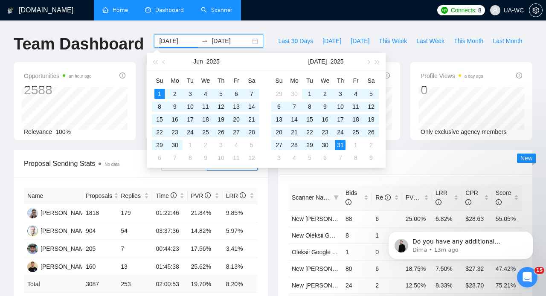
click at [171, 43] on input "[DATE]" at bounding box center [178, 40] width 39 height 9
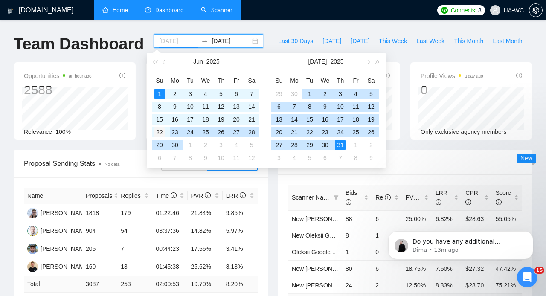
type input "[DATE]"
click at [161, 131] on div "22" at bounding box center [159, 132] width 10 height 10
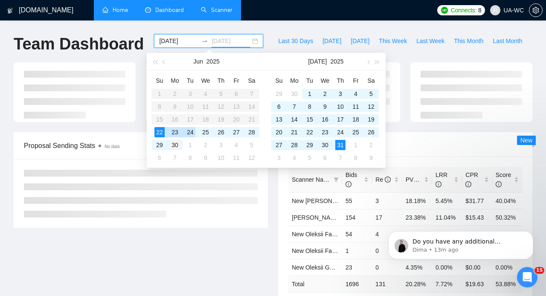
type input "[DATE]"
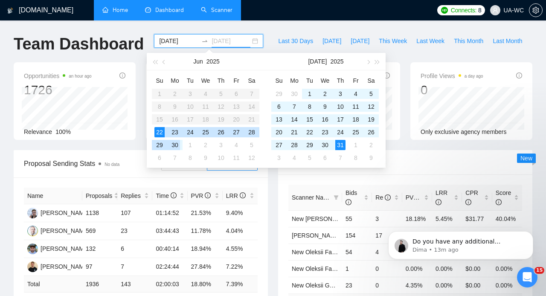
click at [175, 145] on div "30" at bounding box center [175, 145] width 10 height 10
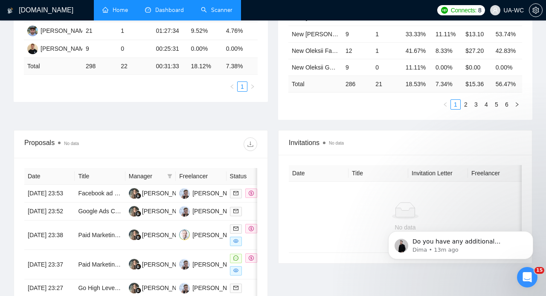
scroll to position [240, 0]
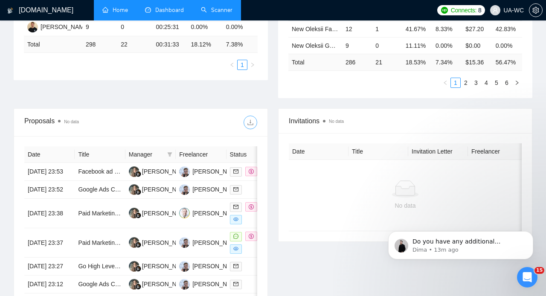
click at [251, 128] on button "button" at bounding box center [251, 123] width 14 height 14
